Goal: Check status: Check status

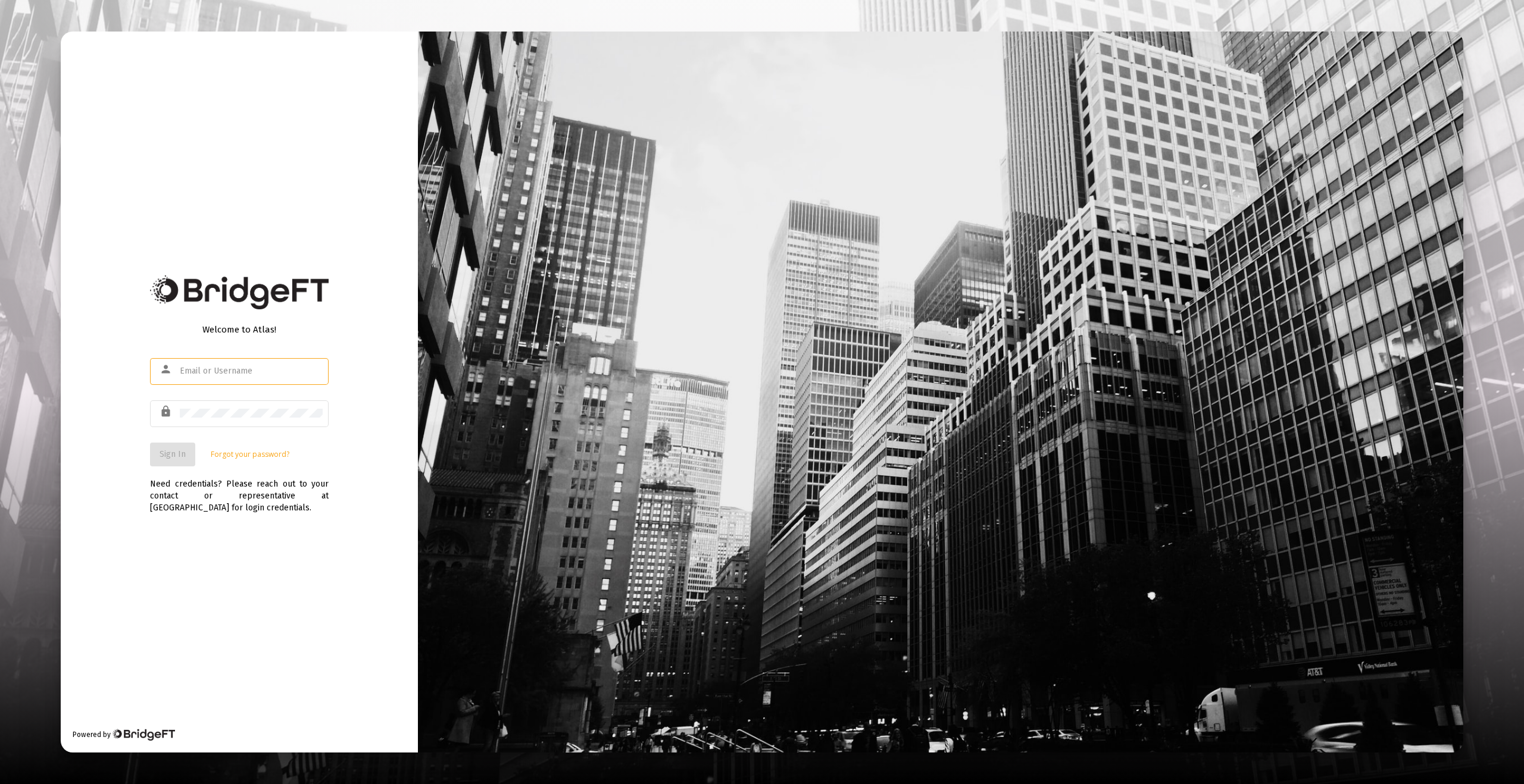
type input "[EMAIL_ADDRESS][DOMAIN_NAME]"
drag, startPoint x: 103, startPoint y: 585, endPoint x: 146, endPoint y: 499, distance: 96.2
click at [104, 584] on div "Welcome to Atlas! person [EMAIL_ADDRESS][DOMAIN_NAME] lock Sign In Forgot your …" at bounding box center [239, 392] width 357 height 722
click at [161, 462] on button "Sign In" at bounding box center [172, 454] width 45 height 24
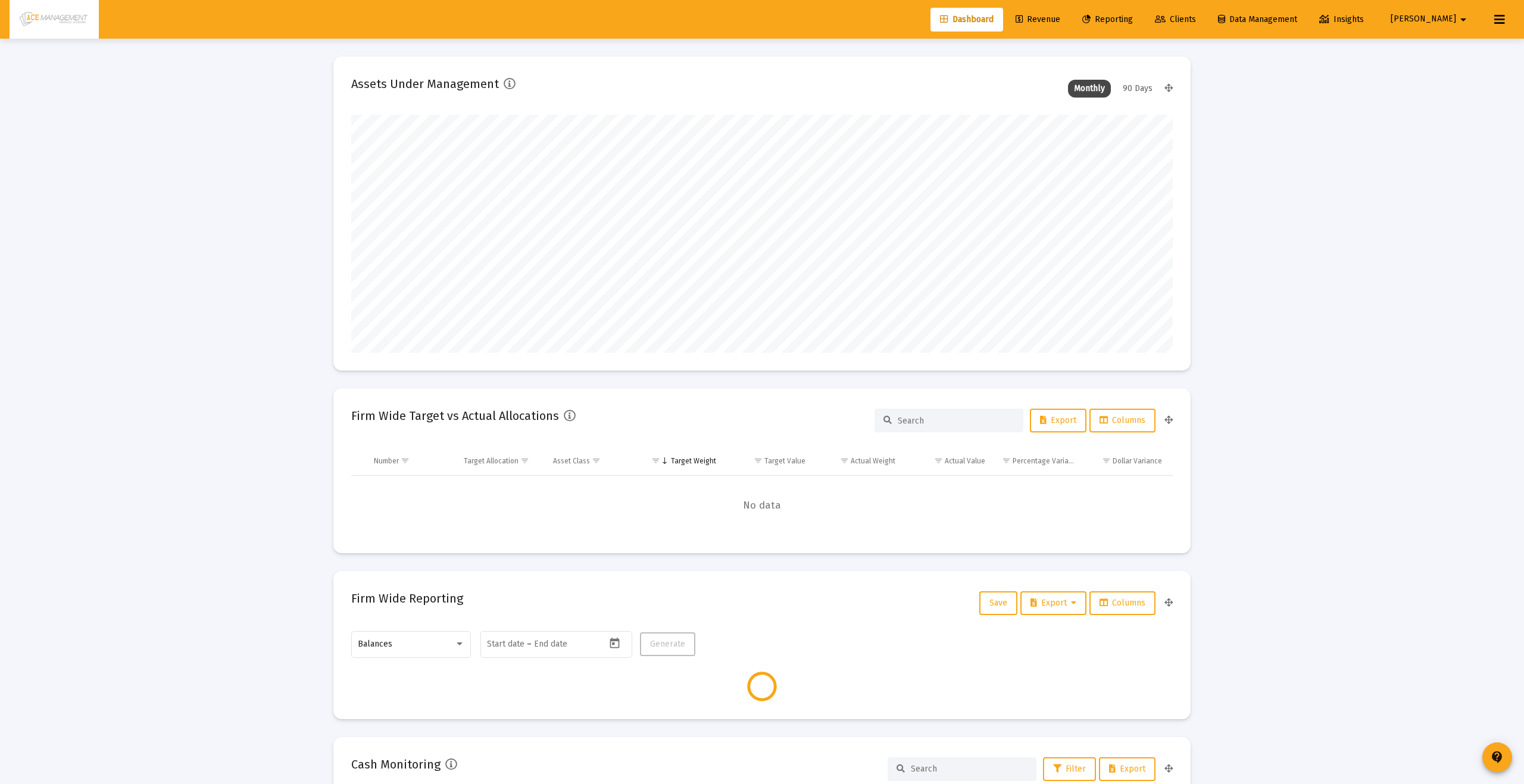
type input "[DATE]"
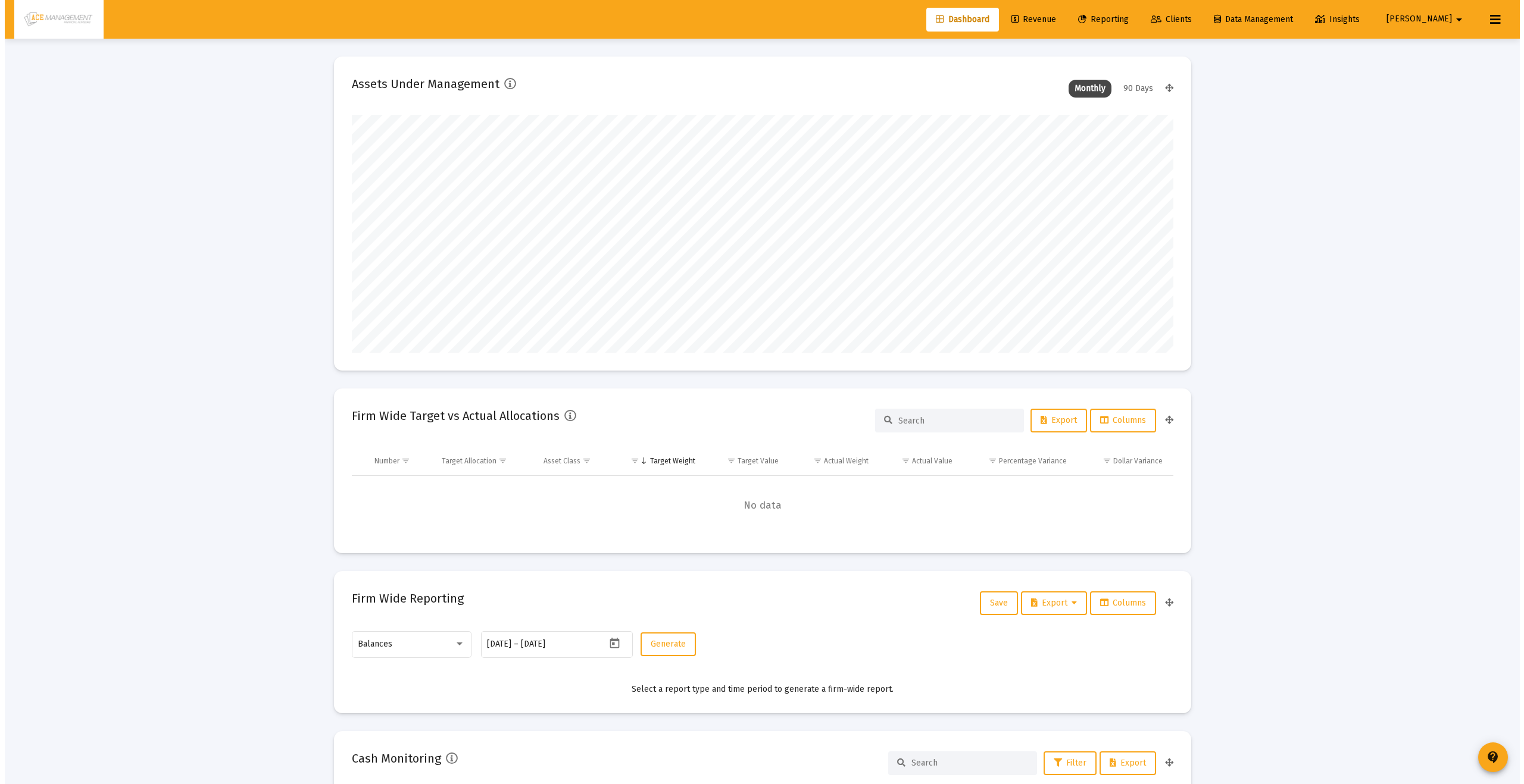
scroll to position [238, 384]
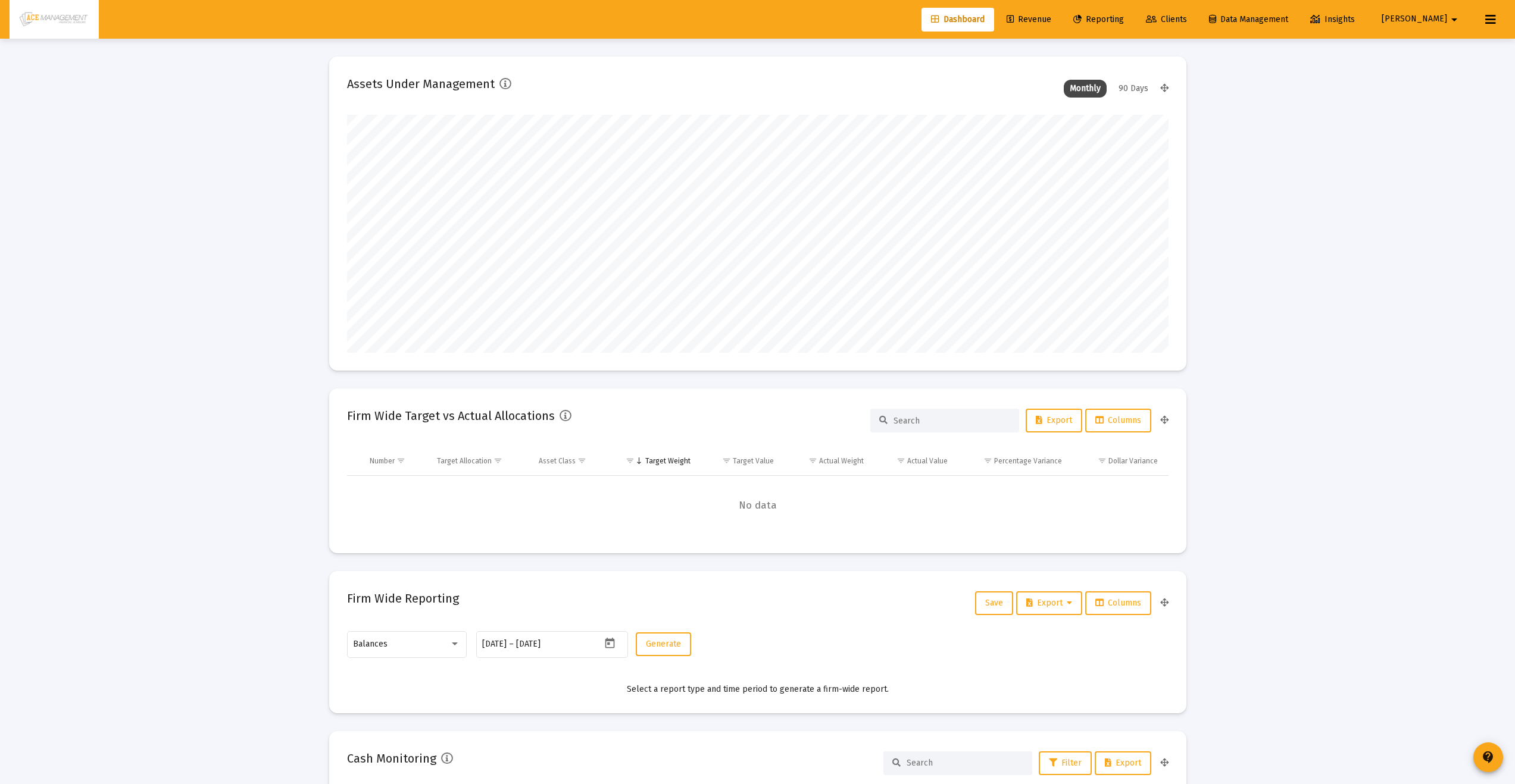
click at [1186, 21] on span "Clients" at bounding box center [1166, 20] width 41 height 10
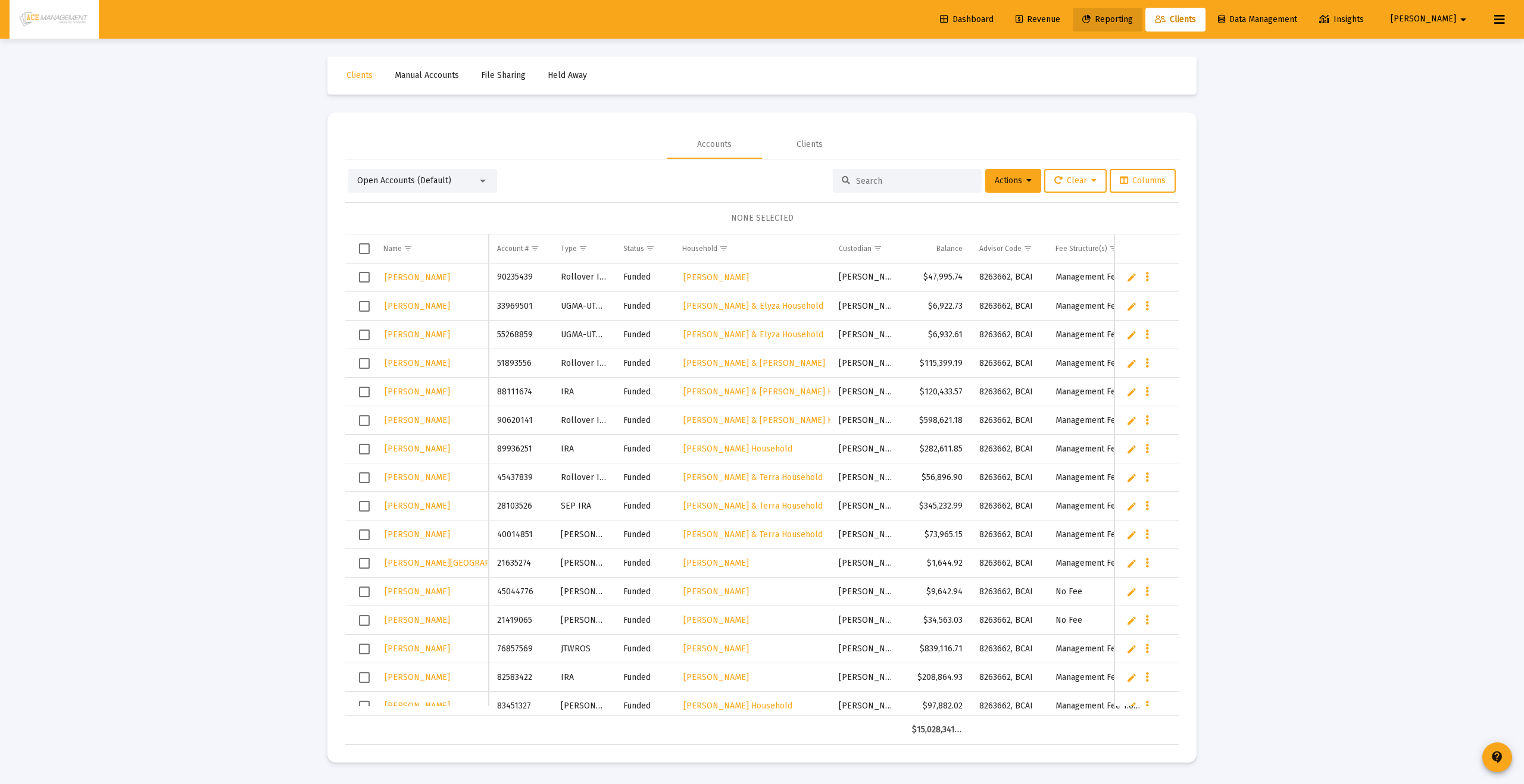
click at [1133, 18] on span "Reporting" at bounding box center [1107, 20] width 50 height 10
click at [1133, 20] on span "Reporting" at bounding box center [1107, 20] width 50 height 10
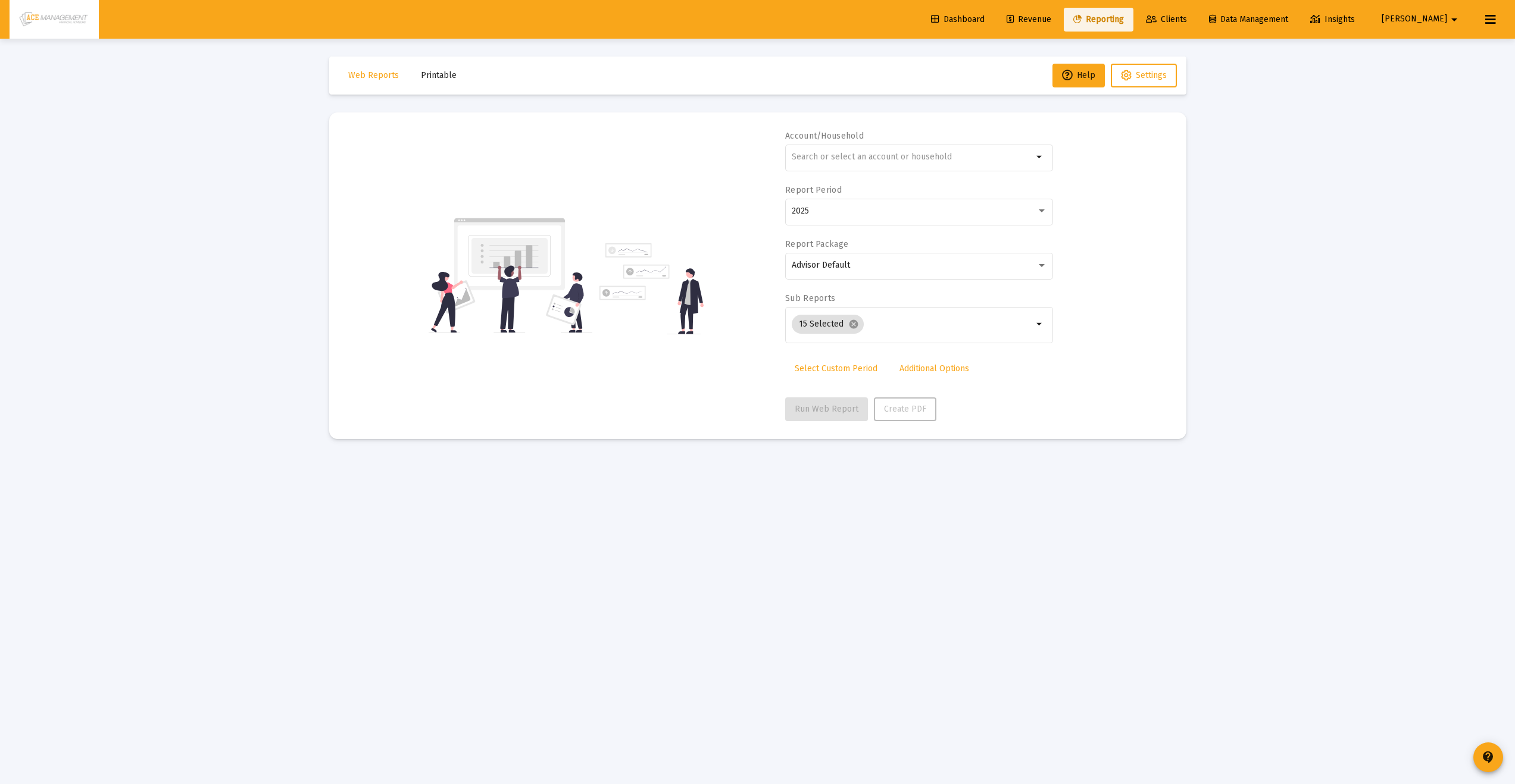
click at [1124, 20] on span "Reporting" at bounding box center [1098, 20] width 50 height 10
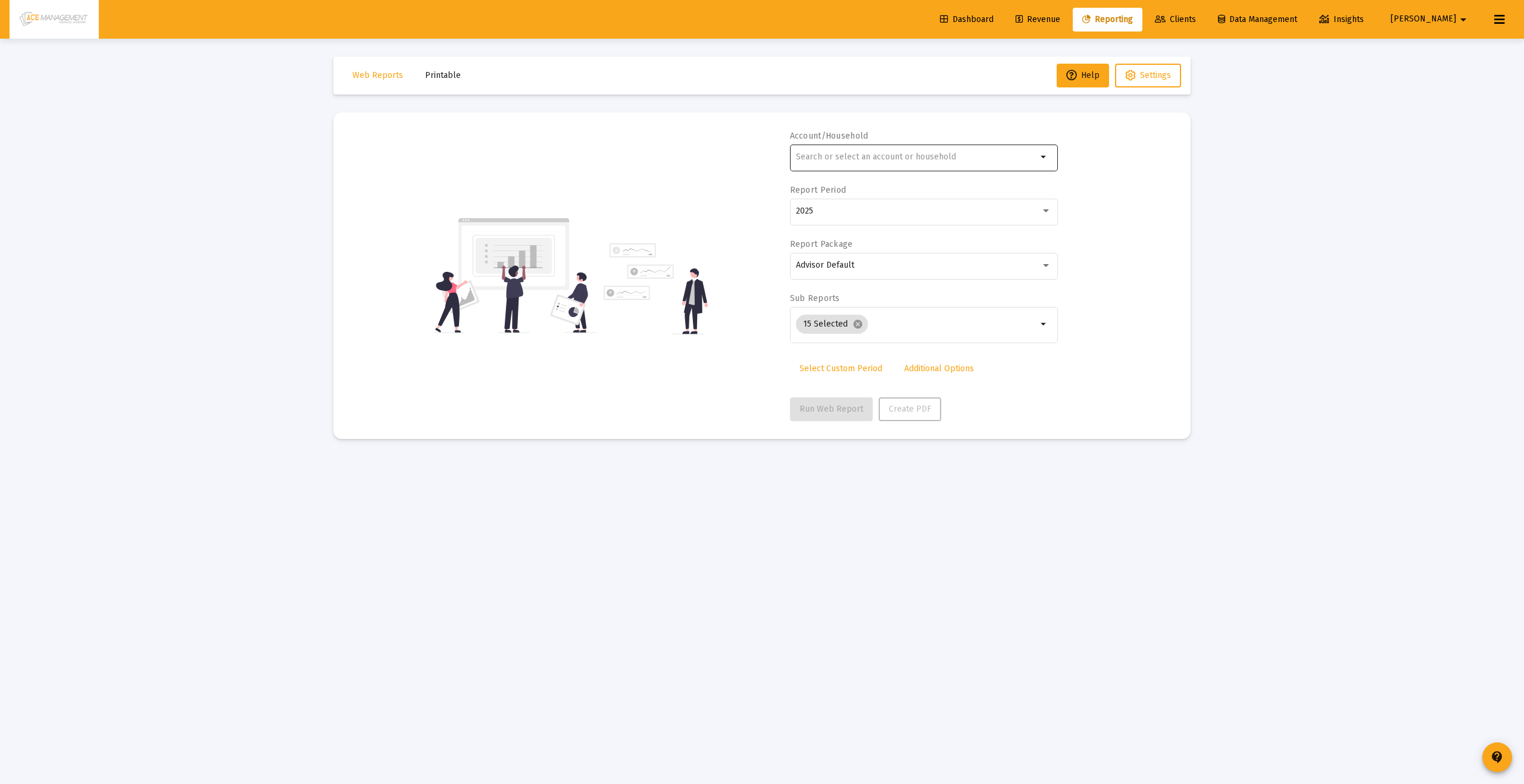
click at [897, 155] on input "text" at bounding box center [916, 157] width 241 height 9
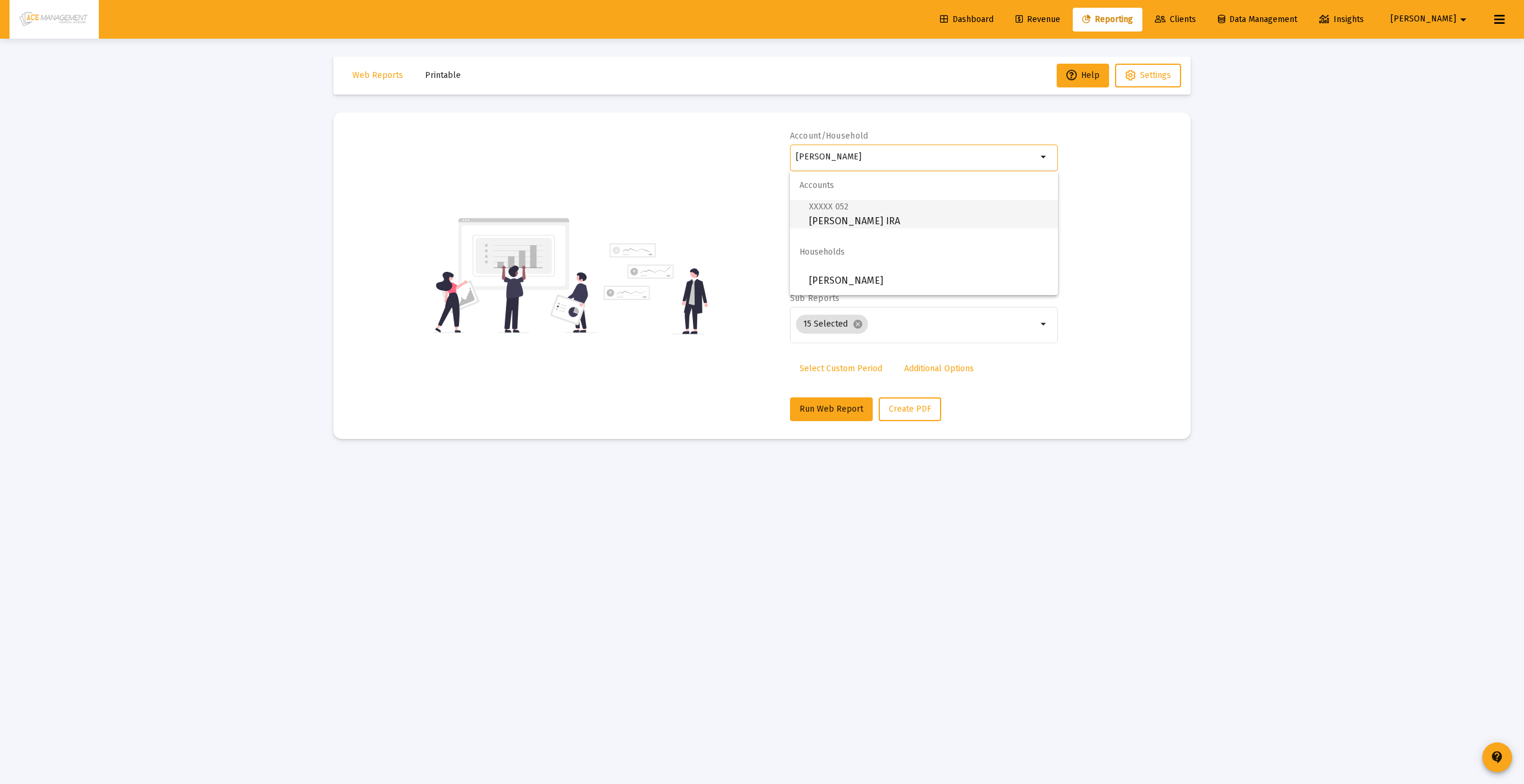
click at [874, 218] on span "XXXXX 052 [PERSON_NAME] IRA" at bounding box center [929, 214] width 240 height 29
type input "[PERSON_NAME] IRA"
click at [874, 225] on div "2025" at bounding box center [924, 218] width 268 height 38
click at [881, 210] on div "2025" at bounding box center [918, 211] width 245 height 9
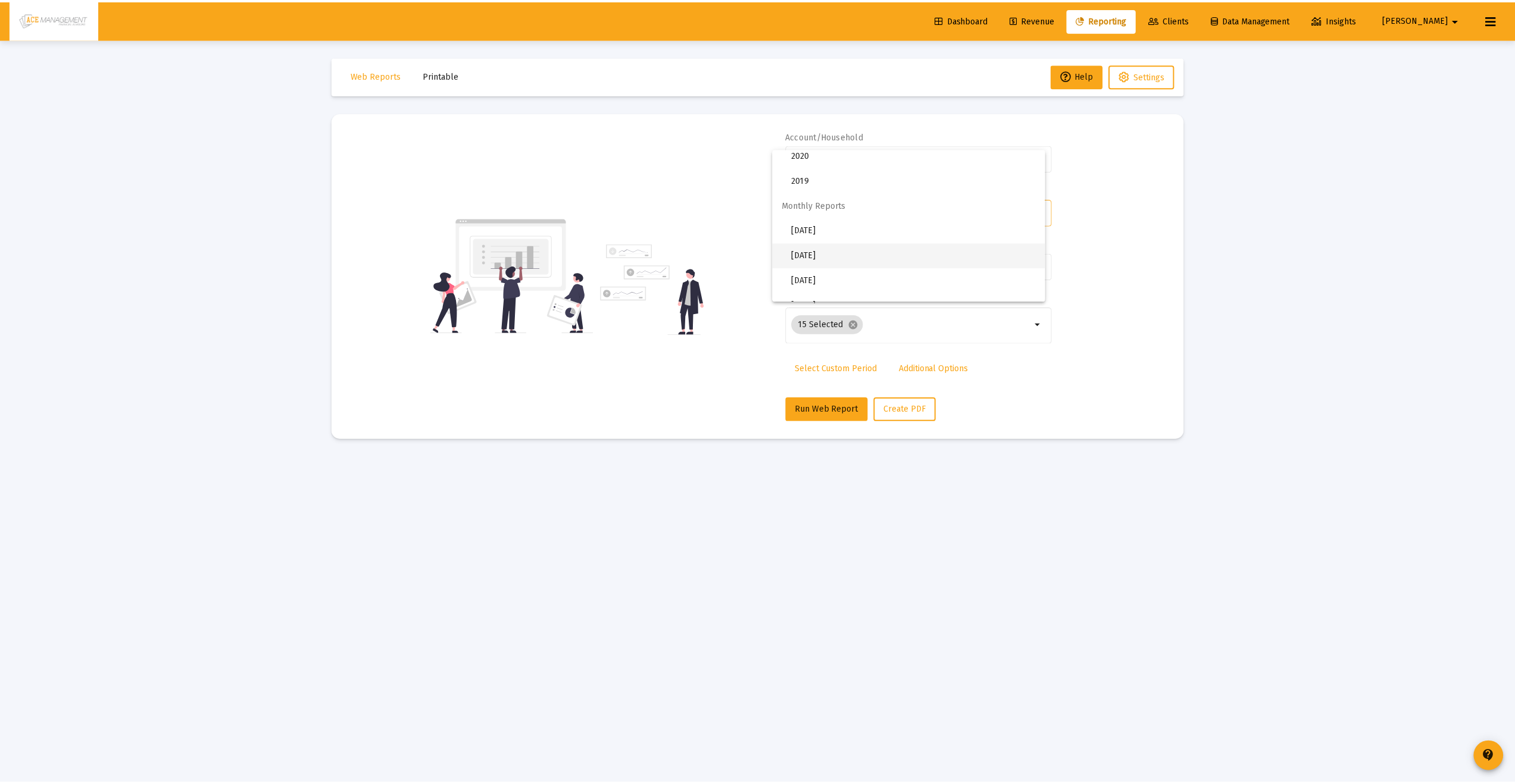
scroll to position [188, 0]
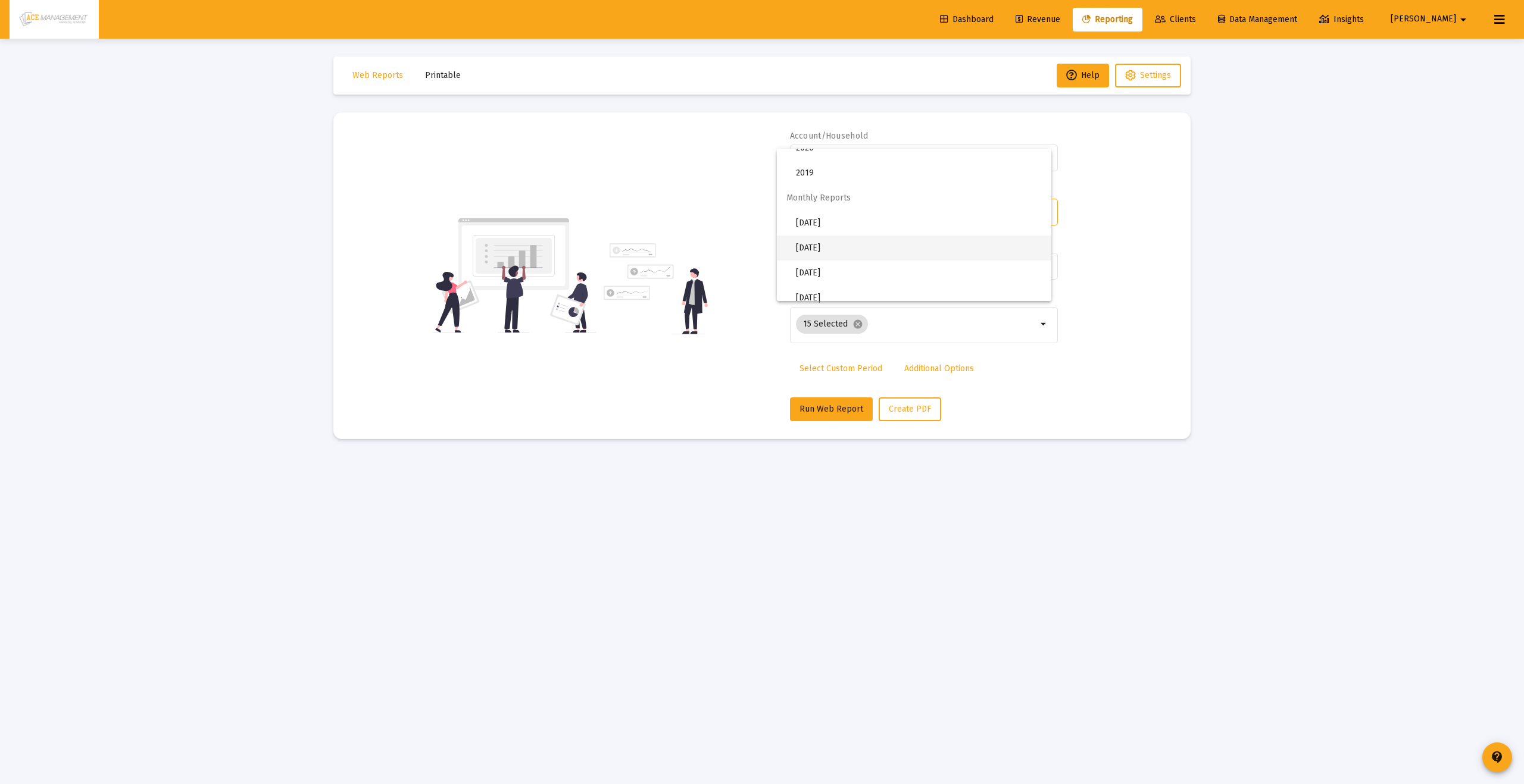
click at [831, 247] on span "[DATE]" at bounding box center [919, 248] width 246 height 25
click at [793, 399] on button "Run Web Report" at bounding box center [831, 410] width 83 height 24
select select "View 1 month"
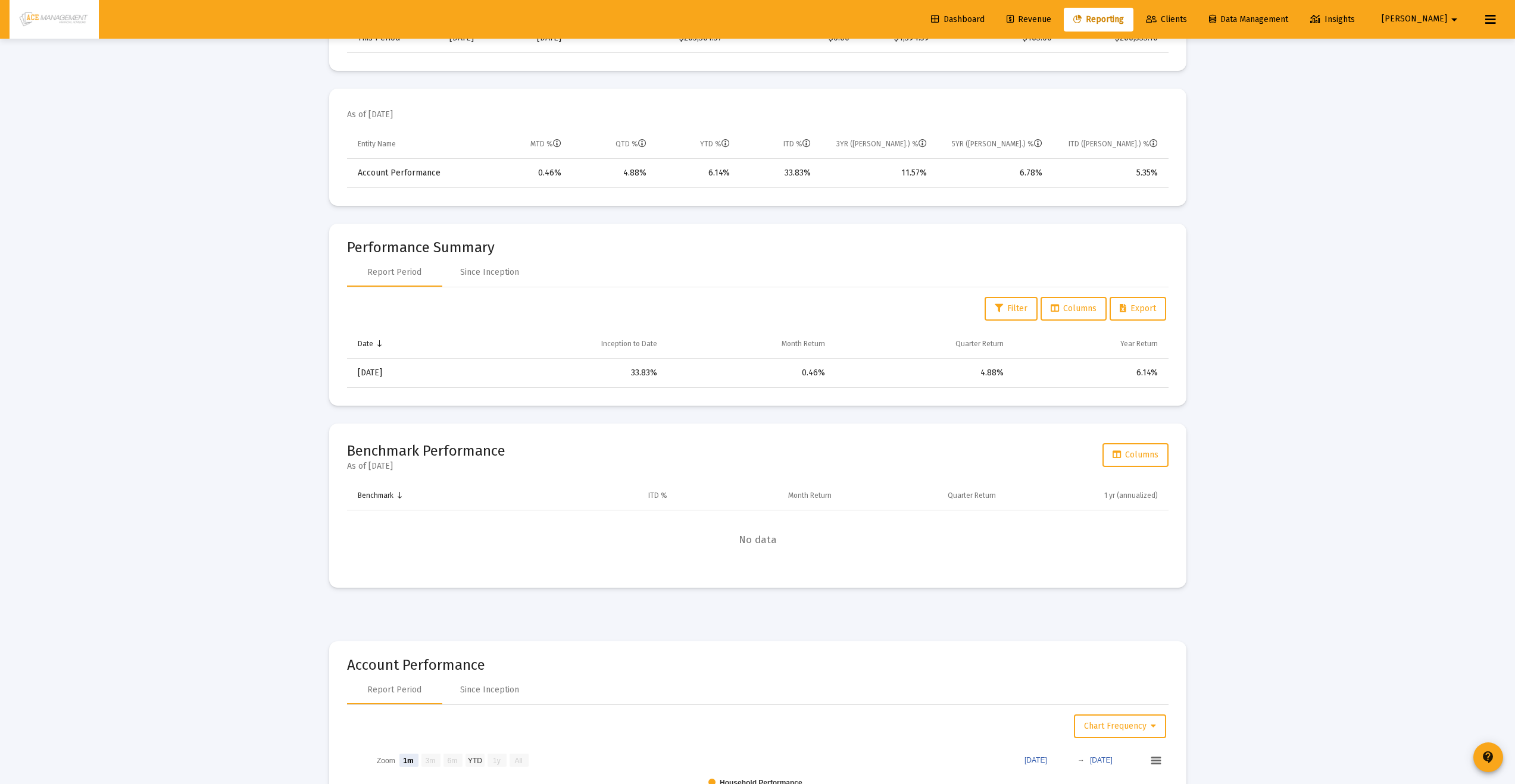
scroll to position [232, 0]
